Goal: Obtain resource: Obtain resource

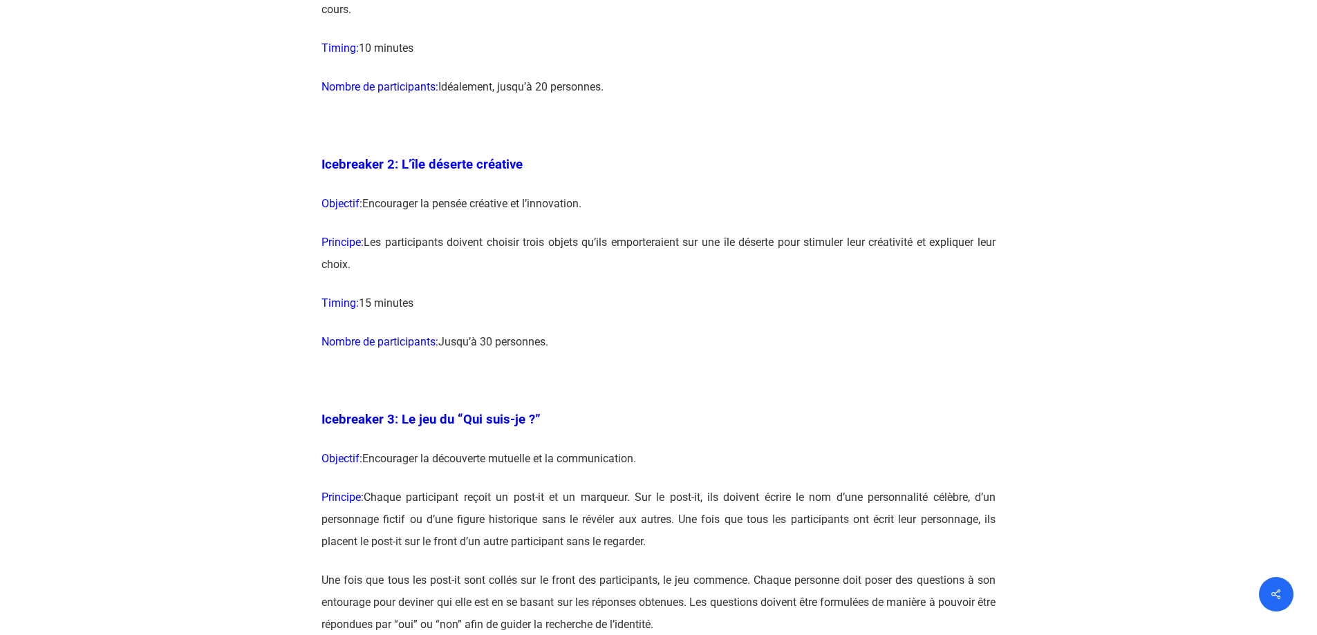
scroll to position [1383, 0]
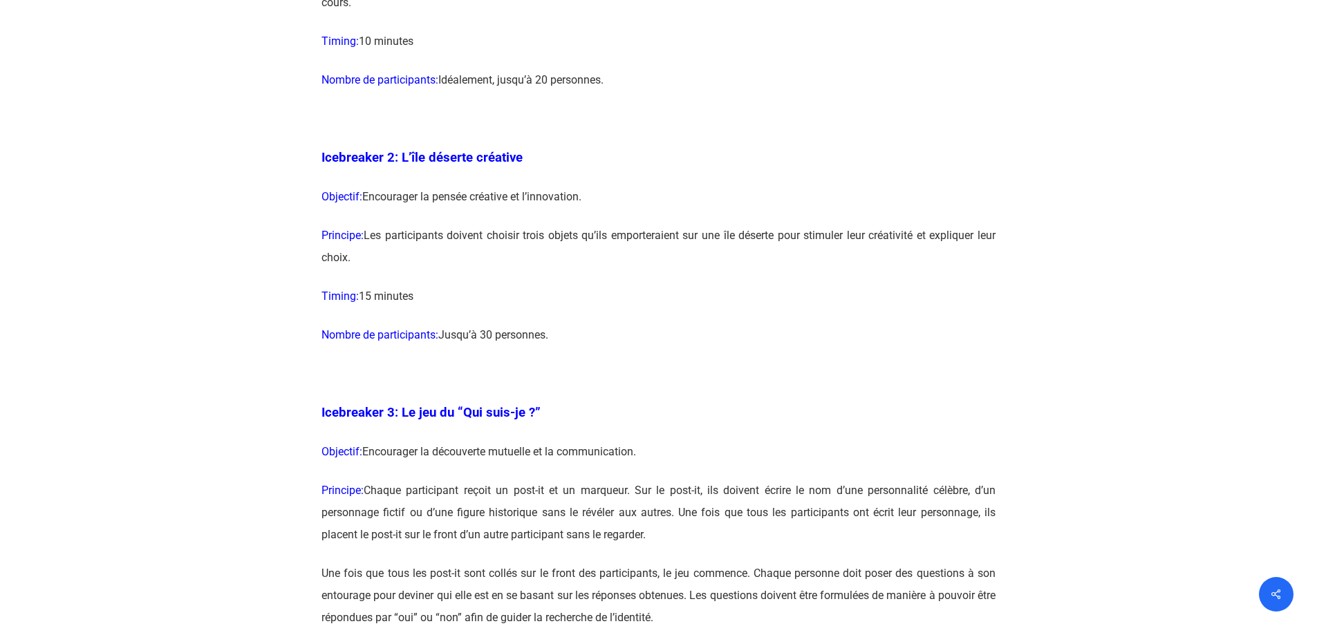
drag, startPoint x: 561, startPoint y: 337, endPoint x: 303, endPoint y: 182, distance: 301.2
drag, startPoint x: 559, startPoint y: 331, endPoint x: 323, endPoint y: 156, distance: 293.5
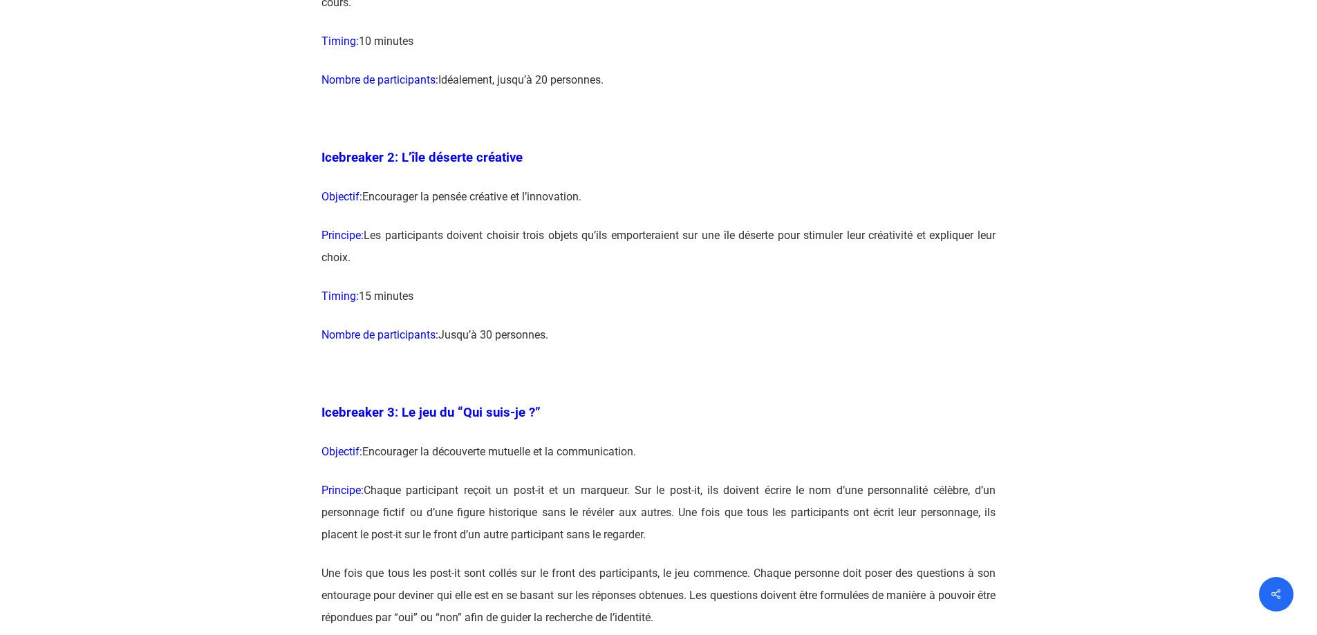
copy div "Icebreaker 2: L’île déserte créative Objectif: Encourager la pensée créative et…"
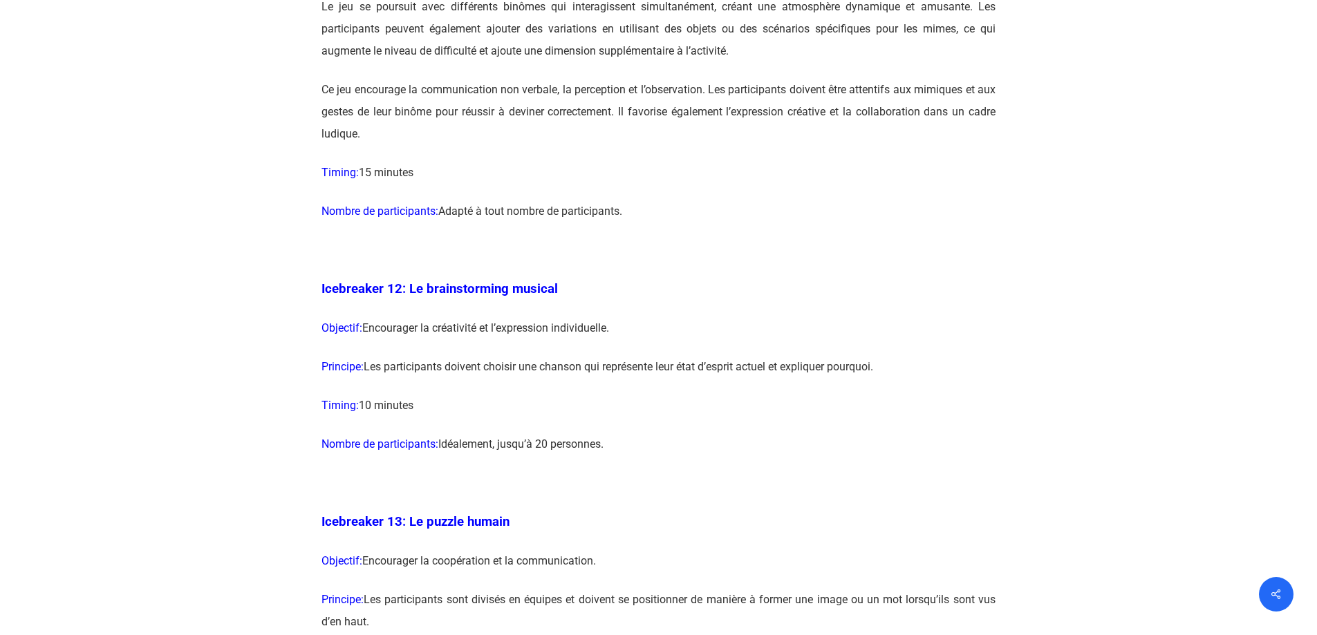
scroll to position [6084, 0]
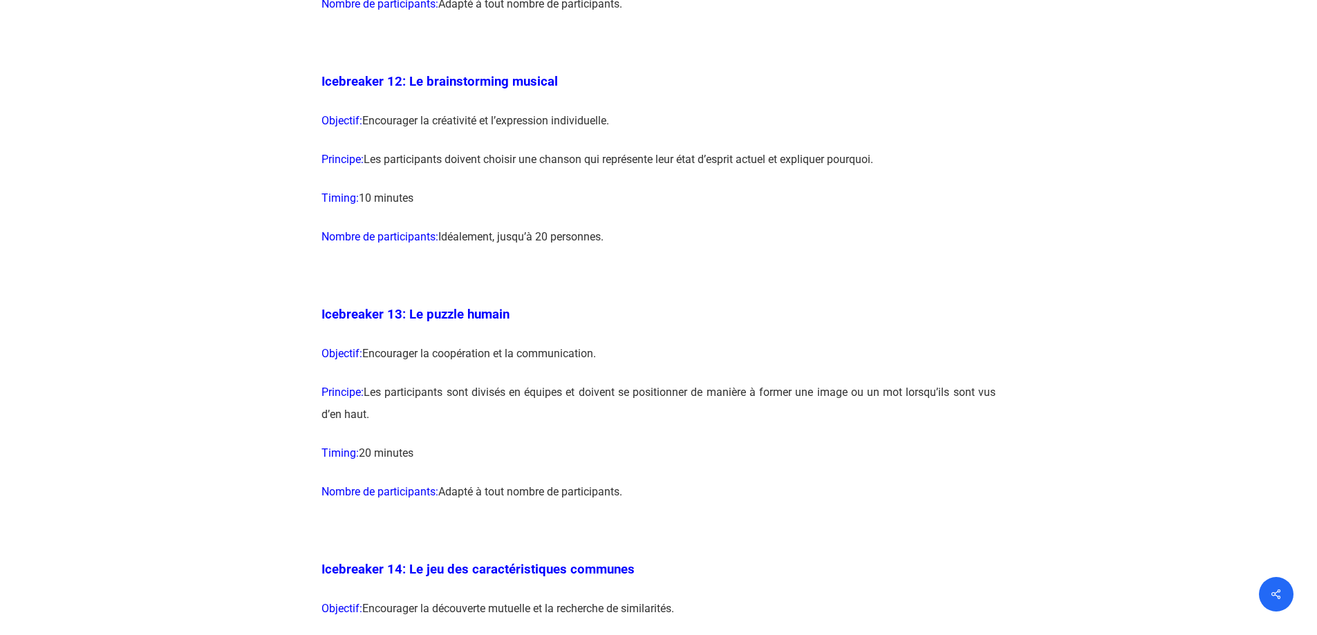
drag, startPoint x: 614, startPoint y: 281, endPoint x: 315, endPoint y: 122, distance: 339.0
copy div "Icebreaker 12: Le brainstorming musical Objectif: Encourager la créativité et l…"
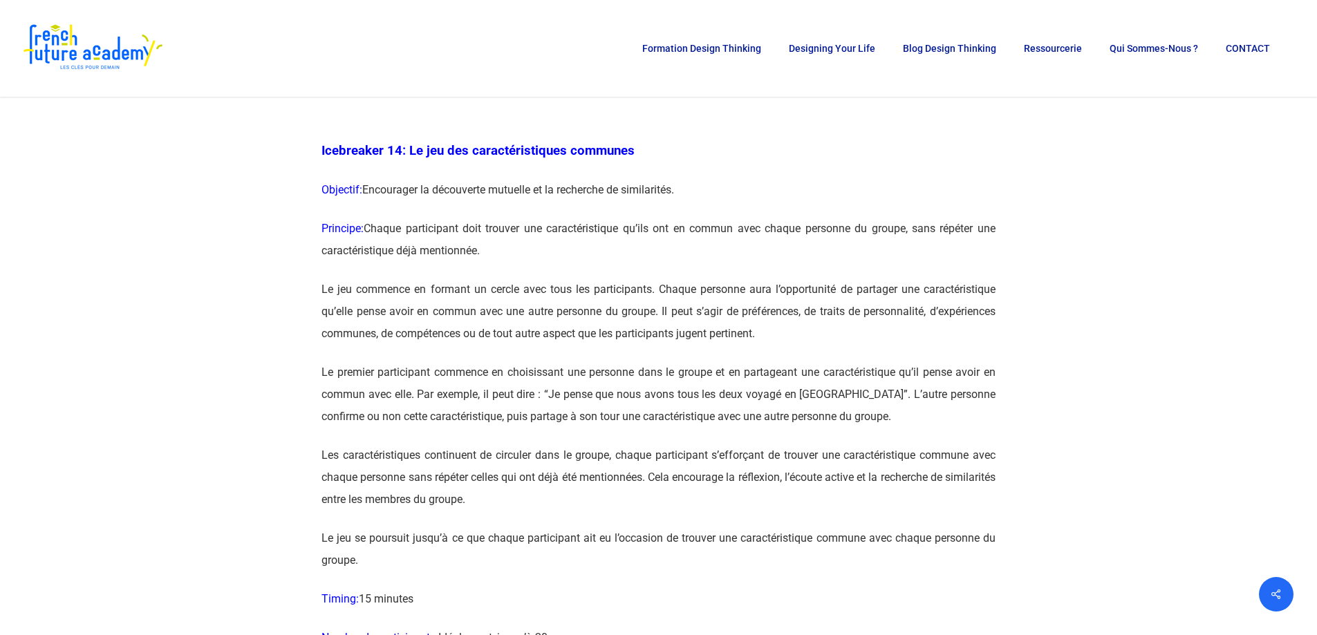
scroll to position [6499, 0]
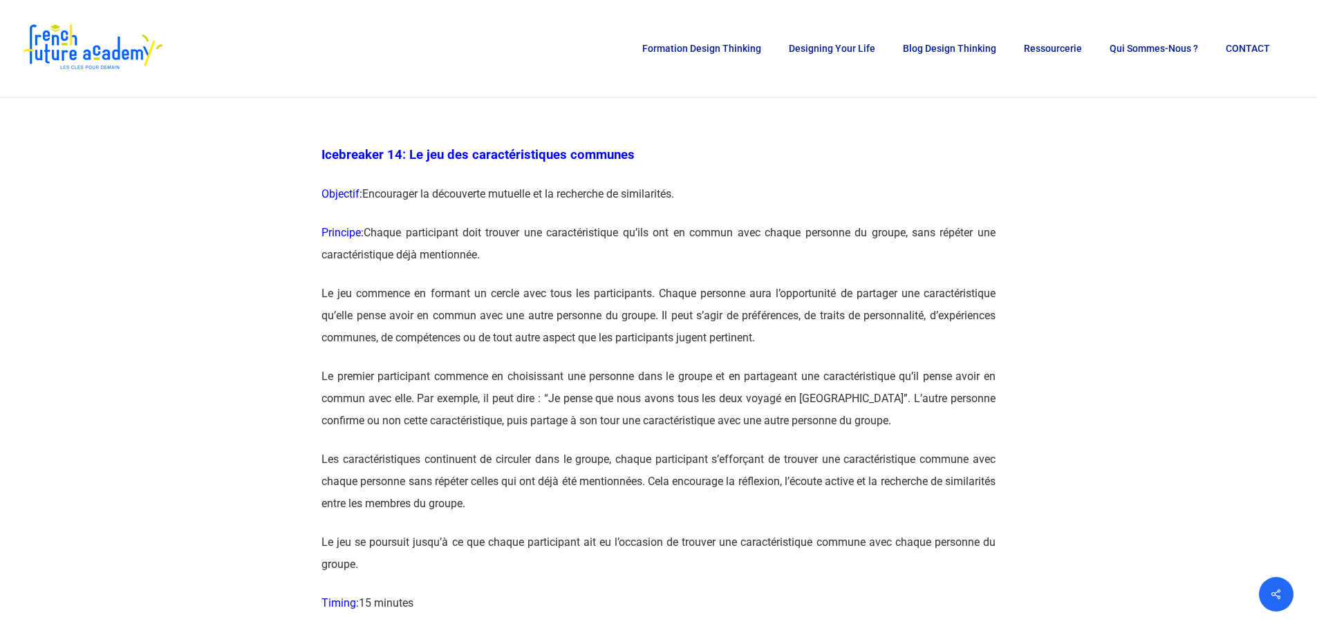
drag, startPoint x: 627, startPoint y: 548, endPoint x: 311, endPoint y: 203, distance: 467.8
copy div "Loremipsum 95: Do sit ame consecteturadipi elitsedd Eiusmodt: Incididunt ut lab…"
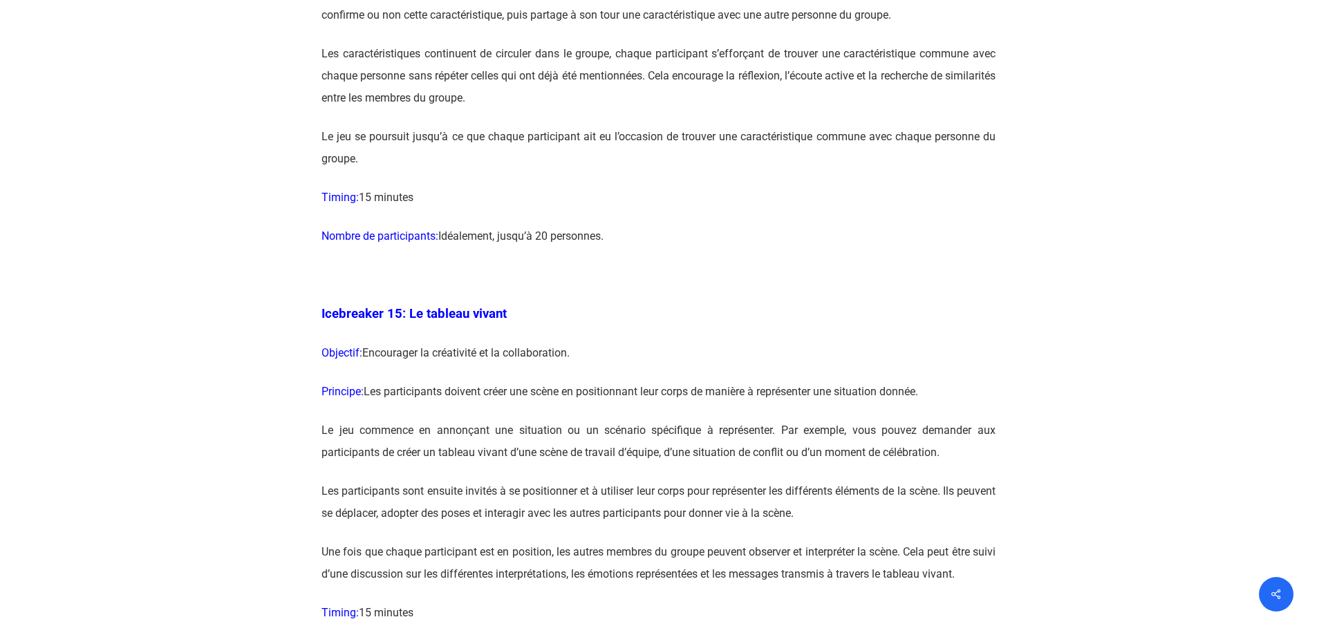
scroll to position [6983, 0]
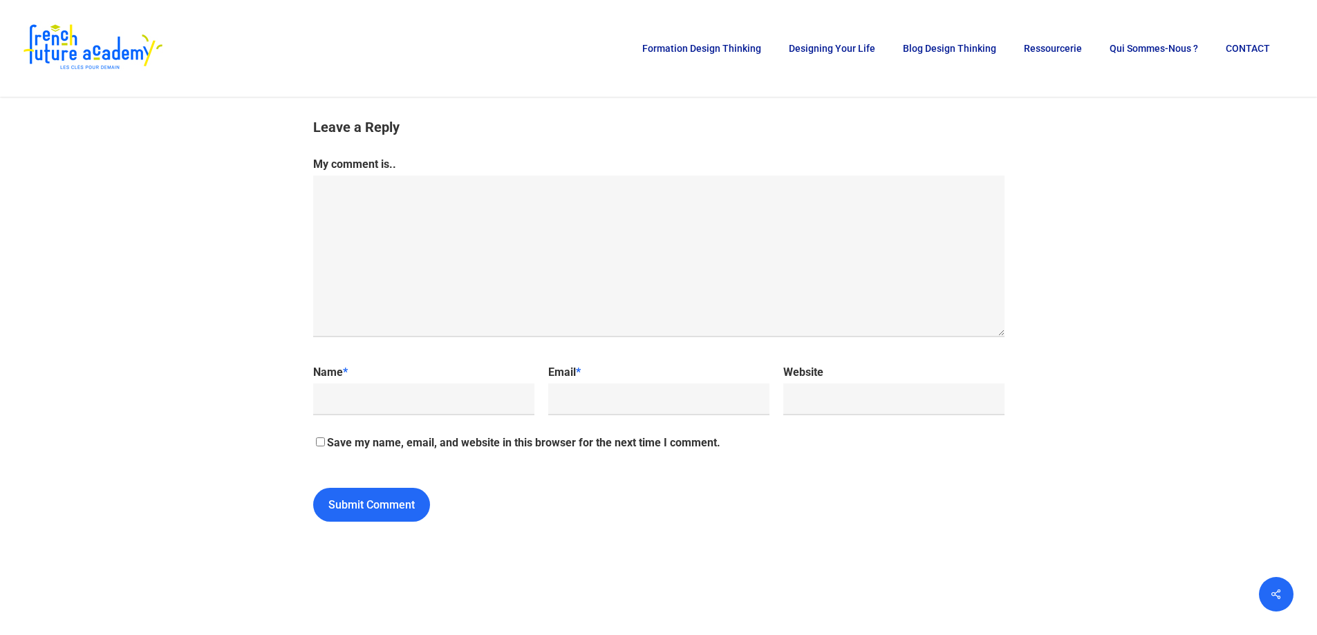
scroll to position [14405, 0]
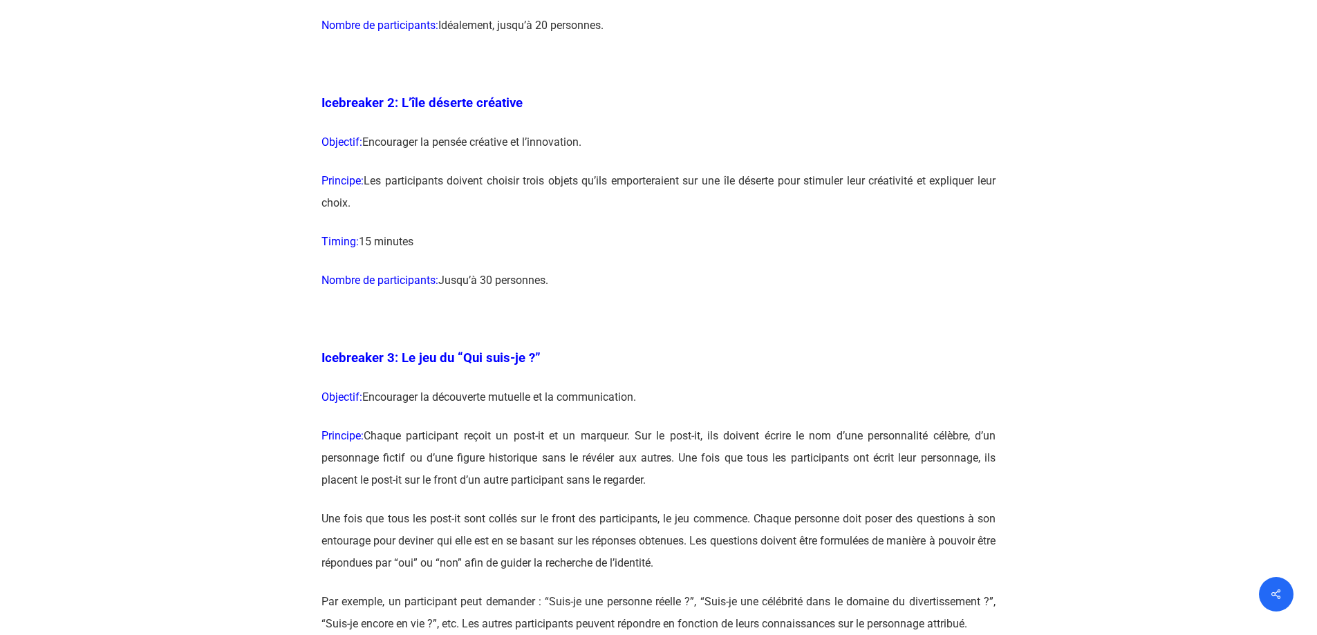
scroll to position [1452, 0]
